Goal: Navigation & Orientation: Understand site structure

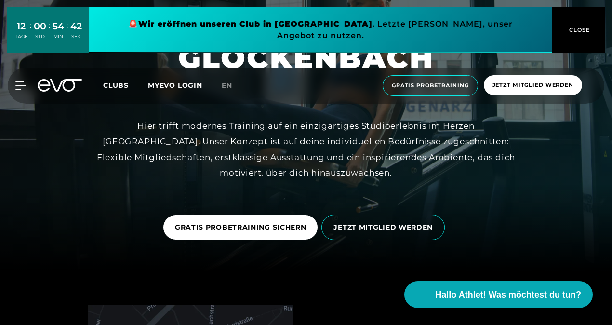
scroll to position [65, 0]
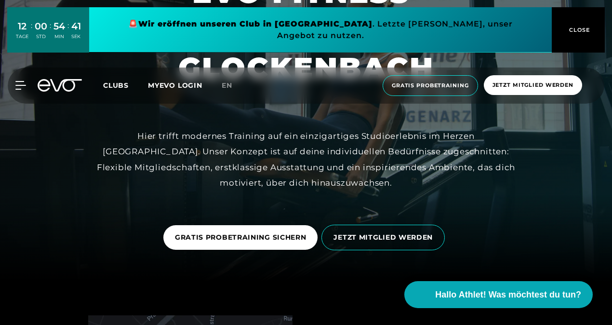
click at [20, 67] on div "MyEVO Login Über EVO Mitgliedschaften Probetraining TAGESPASS EVO Studios [GEOG…" at bounding box center [306, 85] width 608 height 36
click at [21, 81] on icon at bounding box center [22, 85] width 14 height 9
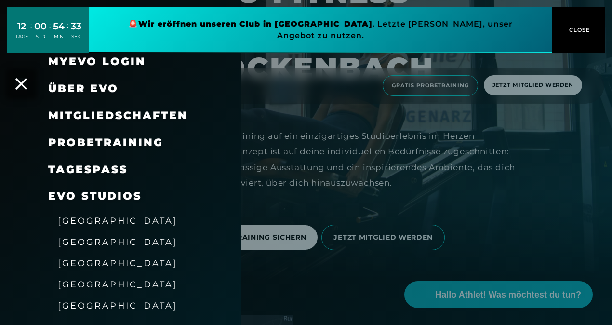
click at [85, 87] on span "Über EVO" at bounding box center [83, 88] width 70 height 13
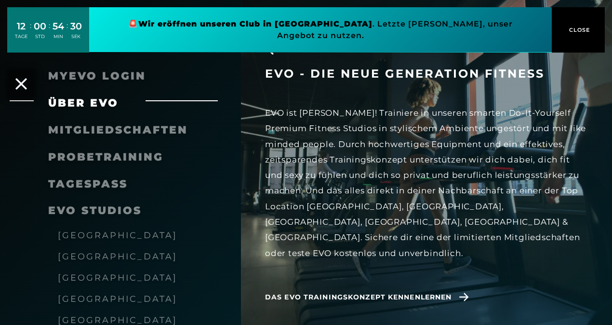
scroll to position [447, 0]
click at [508, 283] on div "EVO - die neue Generation Fitness EVO ist anders! Trainiere in unseren smarten …" at bounding box center [438, 196] width 347 height 260
click at [127, 131] on span "Mitgliedschaften" at bounding box center [118, 129] width 140 height 13
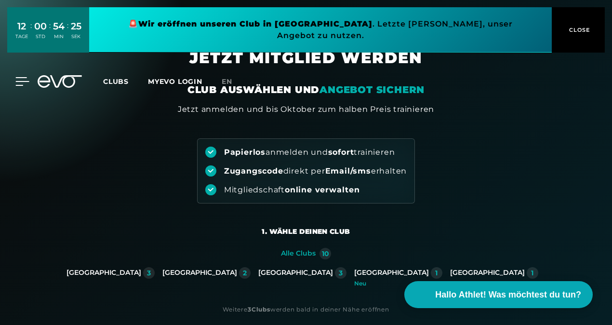
click at [15, 77] on icon at bounding box center [22, 81] width 14 height 9
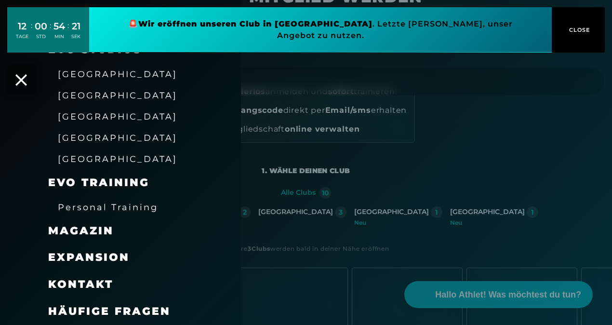
scroll to position [75, 0]
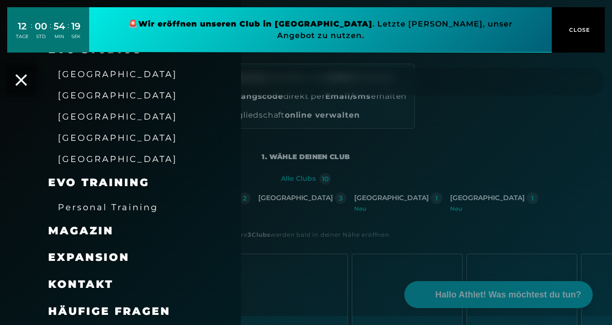
click at [89, 225] on span "Magazin" at bounding box center [81, 230] width 66 height 13
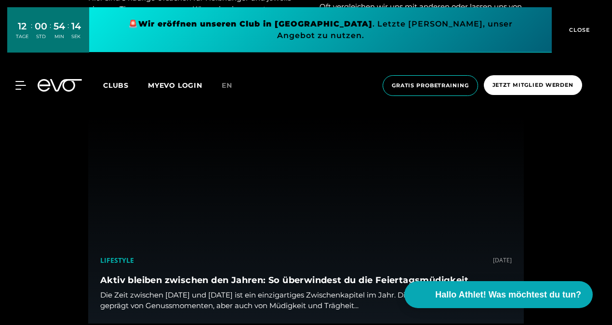
scroll to position [1147, 0]
